Goal: Information Seeking & Learning: Learn about a topic

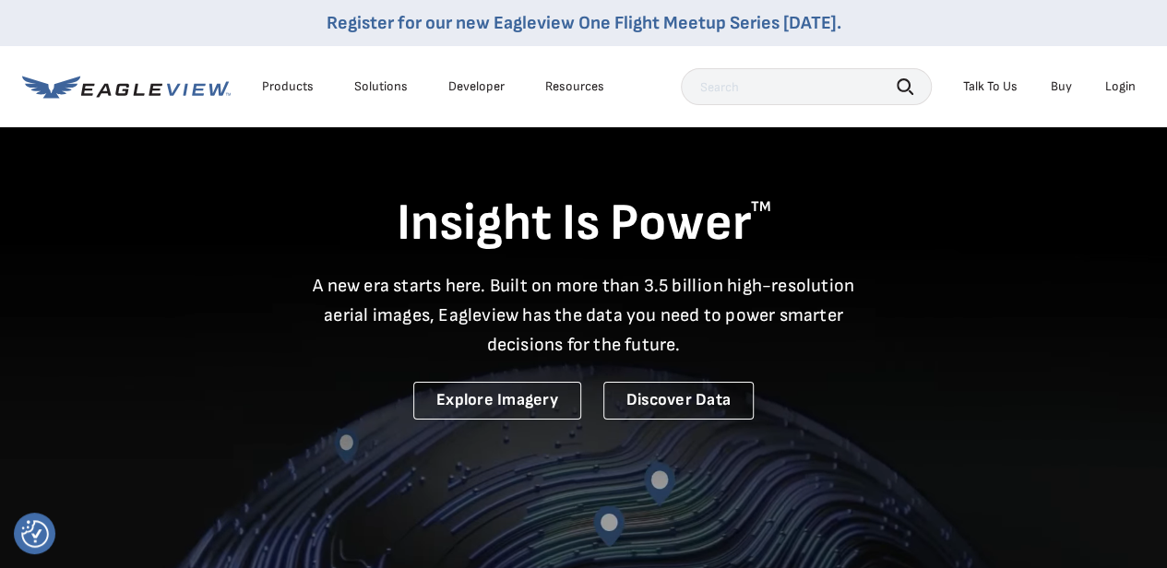
scroll to position [4, 0]
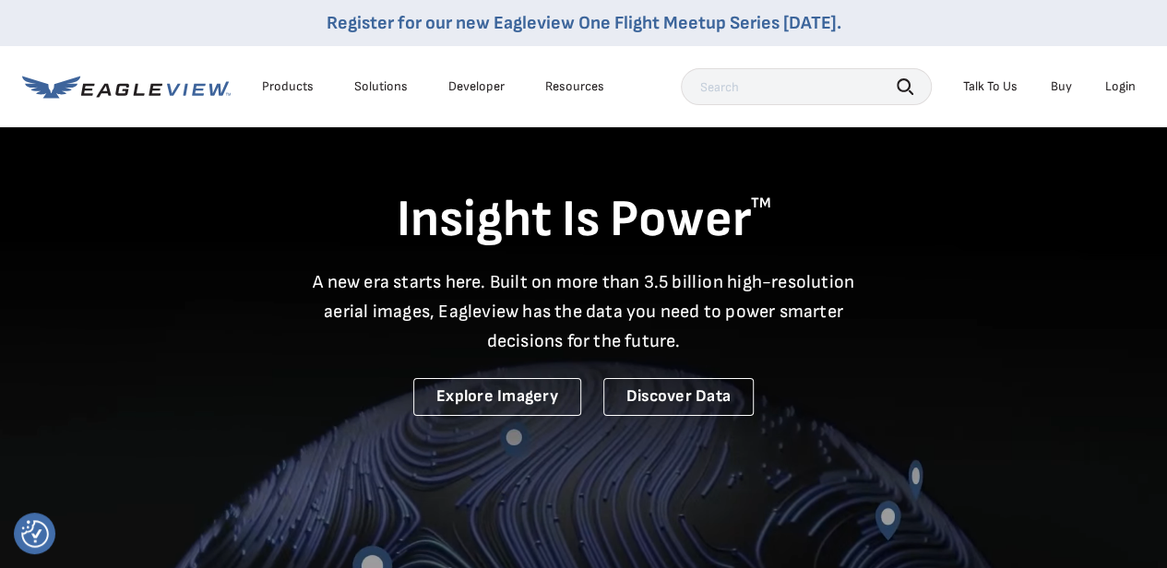
click at [558, 96] on li "Resources" at bounding box center [574, 87] width 77 height 28
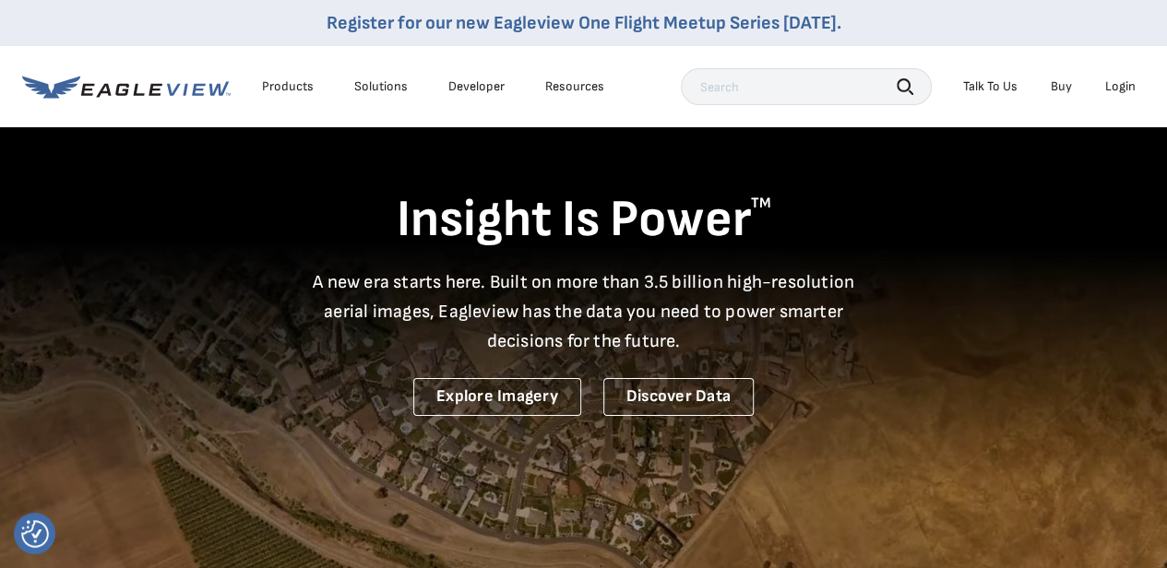
click at [563, 92] on div "Resources" at bounding box center [574, 86] width 59 height 17
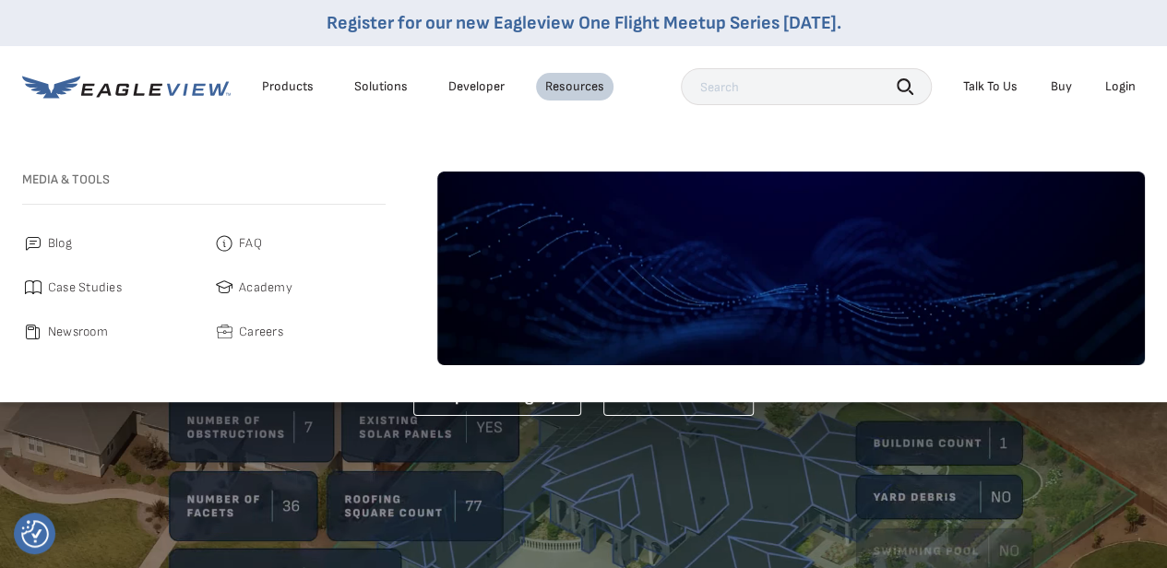
click at [242, 290] on span "Academy" at bounding box center [265, 288] width 53 height 22
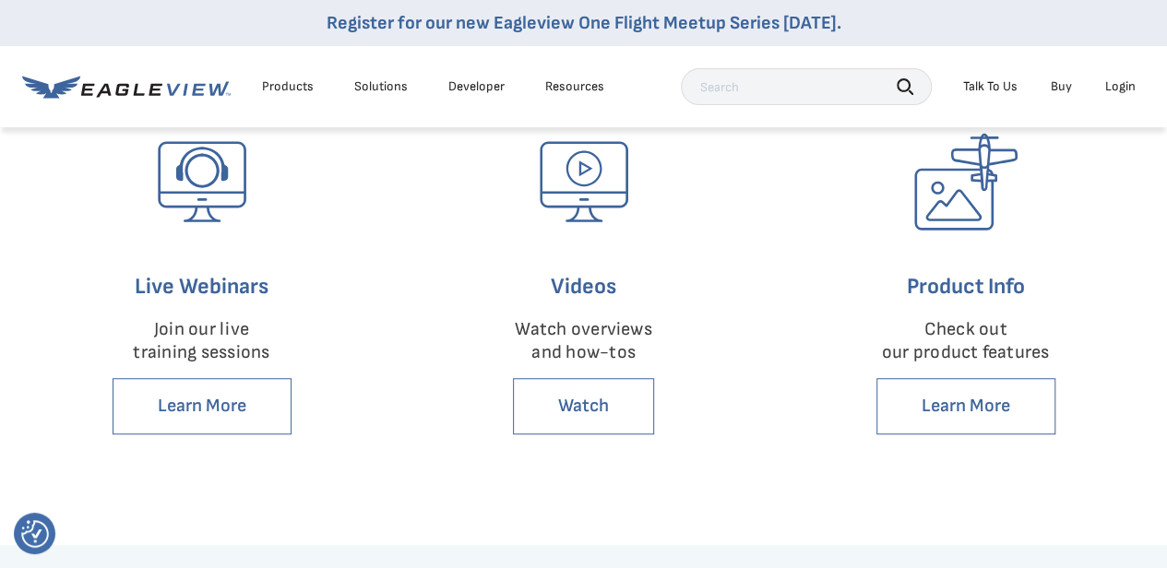
scroll to position [531, 0]
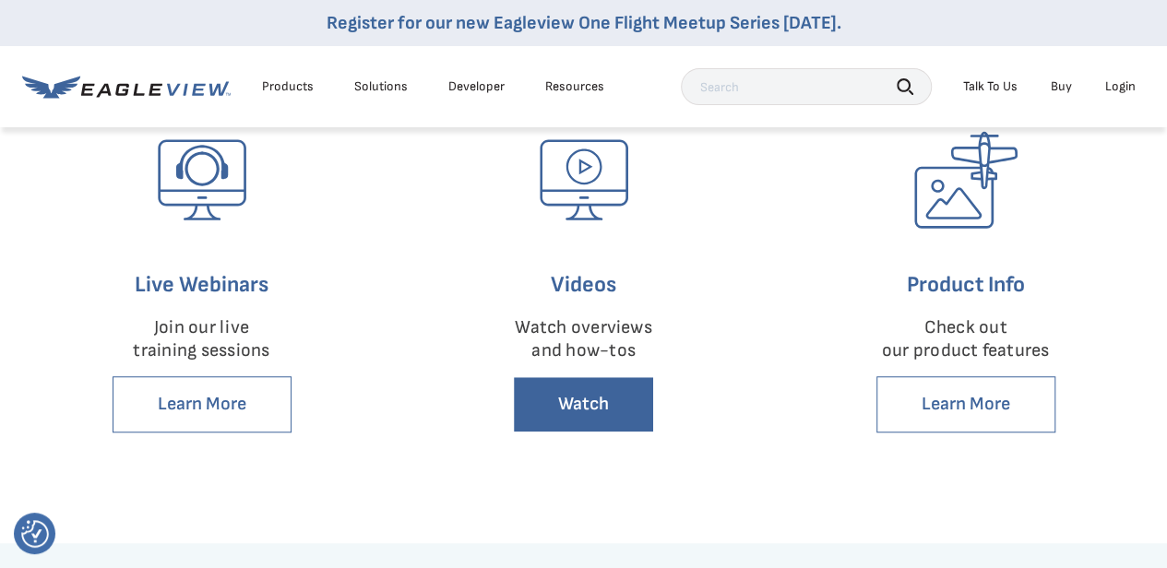
click at [617, 407] on link "Watch" at bounding box center [583, 404] width 141 height 56
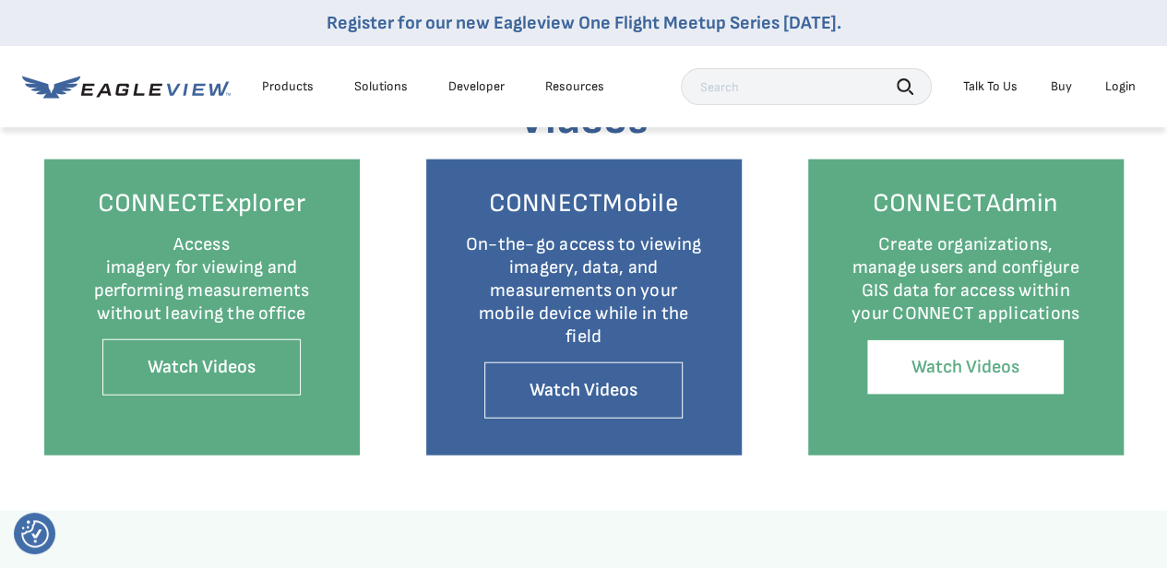
click at [895, 363] on link "Watch Videos" at bounding box center [965, 367] width 198 height 56
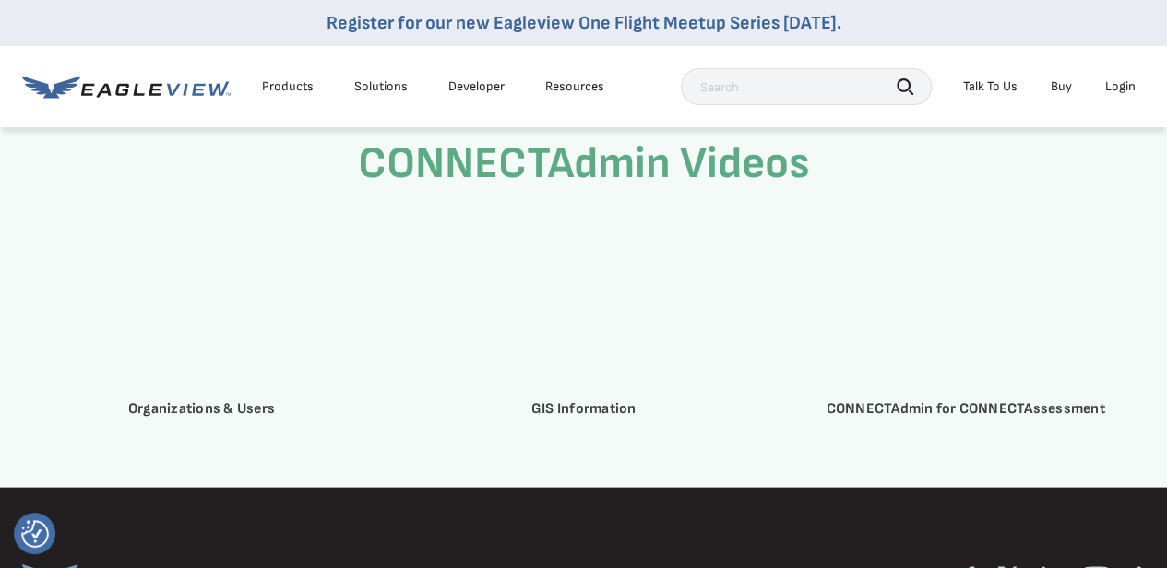
scroll to position [5154, 0]
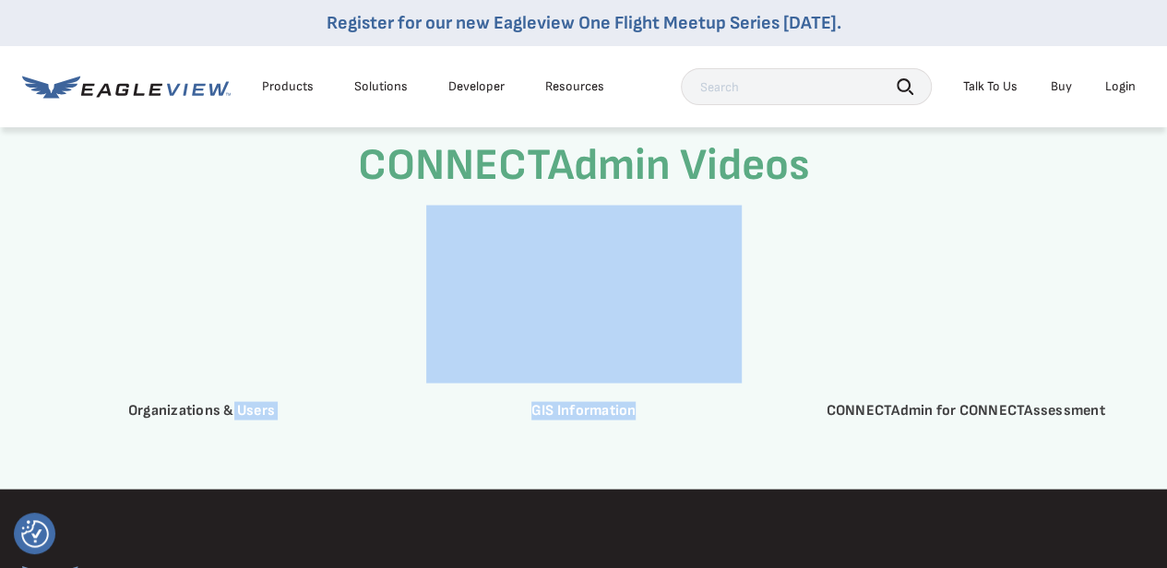
drag, startPoint x: 229, startPoint y: 421, endPoint x: 651, endPoint y: 417, distance: 422.4
click at [651, 417] on div "Organizations & Users GIS Information CONNECTAdmin for CONNECTAssessment" at bounding box center [583, 319] width 1079 height 228
click at [651, 417] on div "GIS Information" at bounding box center [583, 319] width 315 height 228
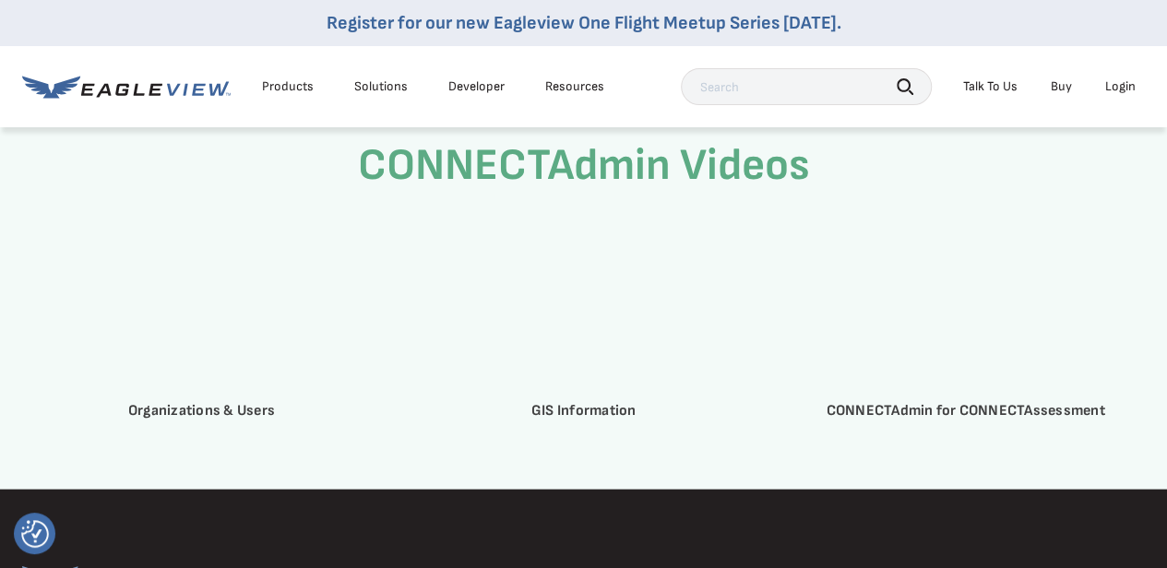
click at [852, 424] on span "Online" at bounding box center [854, 412] width 55 height 24
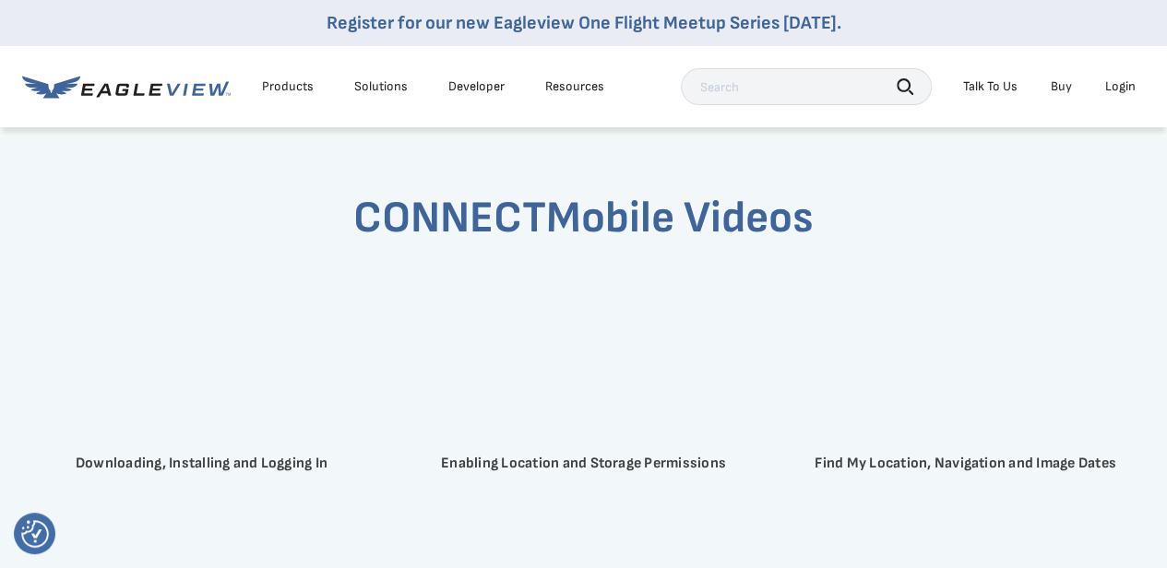
scroll to position [4214, 0]
